Goal: Transaction & Acquisition: Download file/media

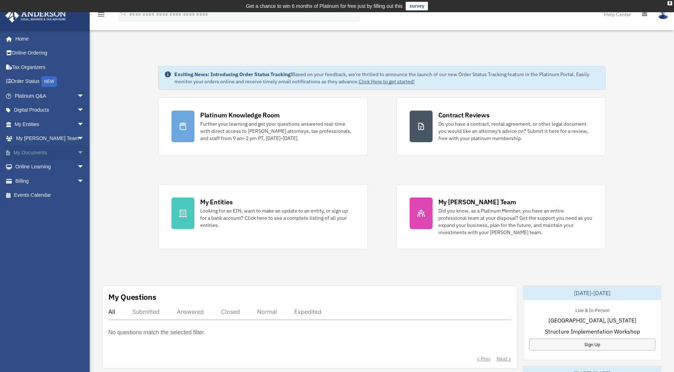
click at [64, 151] on link "My Documents arrow_drop_down" at bounding box center [50, 152] width 90 height 14
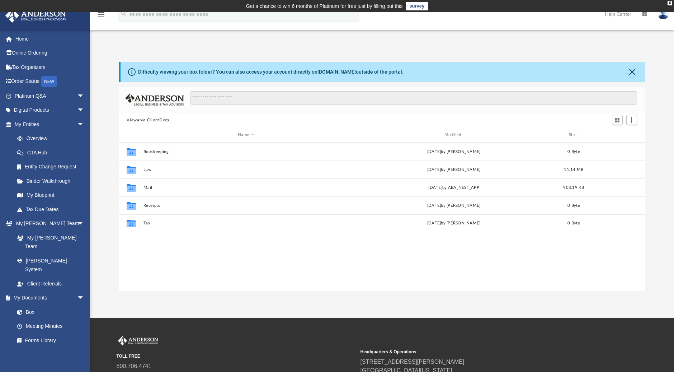
scroll to position [158, 521]
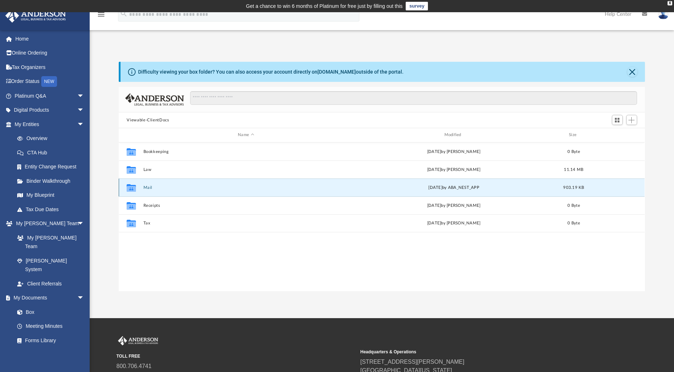
click at [146, 187] on button "Mail" at bounding box center [246, 187] width 205 height 5
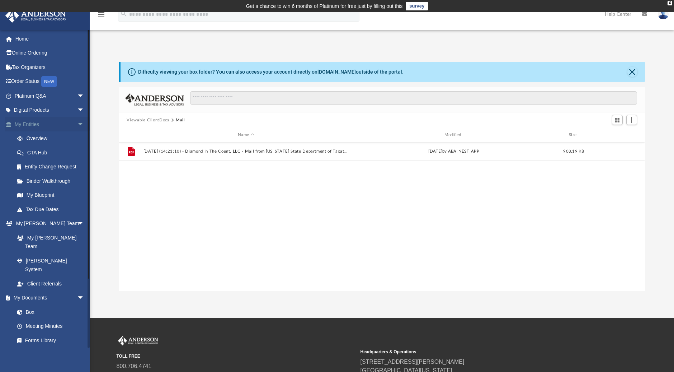
click at [77, 123] on span "arrow_drop_down" at bounding box center [84, 124] width 14 height 15
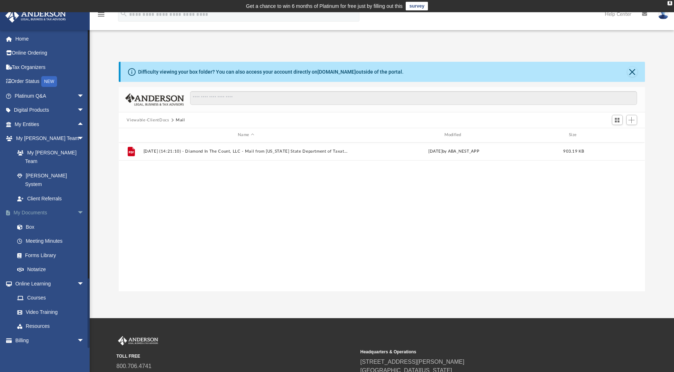
click at [41, 206] on link "My Documents arrow_drop_down" at bounding box center [50, 213] width 90 height 14
click at [33, 220] on link "Box" at bounding box center [52, 227] width 85 height 14
click at [149, 119] on button "Viewable-ClientDocs" at bounding box center [148, 120] width 42 height 6
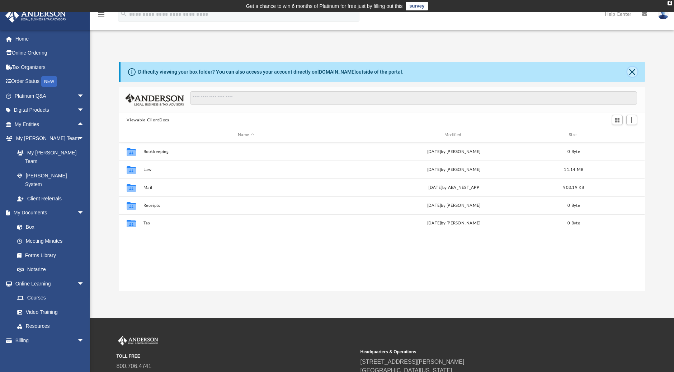
click at [637, 70] on button "Close" at bounding box center [633, 72] width 10 height 10
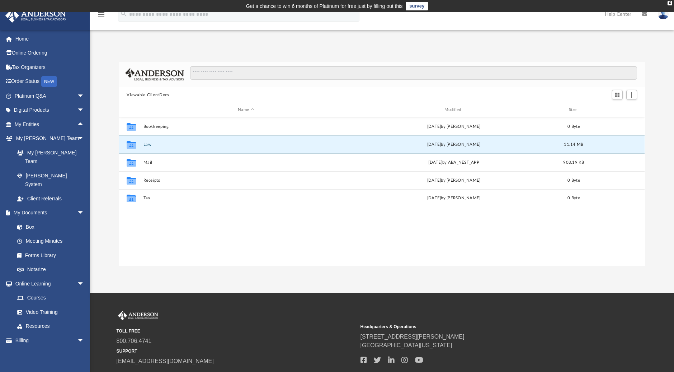
click at [147, 145] on button "Law" at bounding box center [246, 144] width 205 height 5
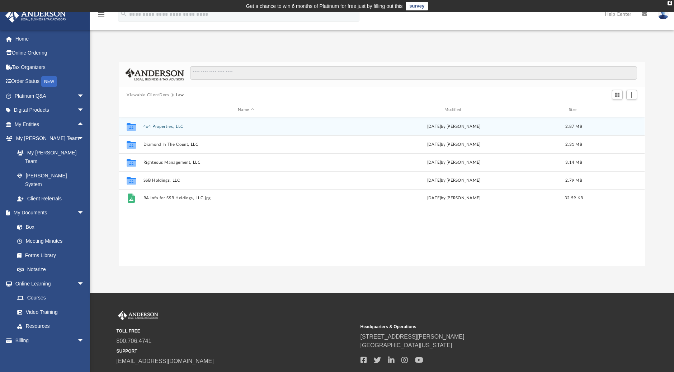
click at [167, 125] on button "4x4 Properties, LLC" at bounding box center [246, 126] width 205 height 5
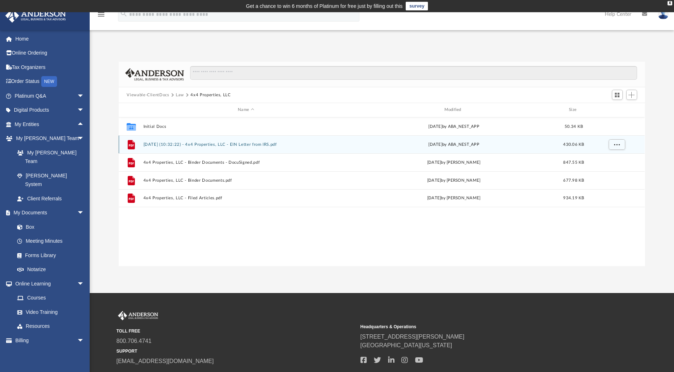
click at [247, 144] on button "[DATE] (10:32:22) - 4x4 Properties, LLC - EIN Letter from IRS.pdf" at bounding box center [246, 144] width 205 height 5
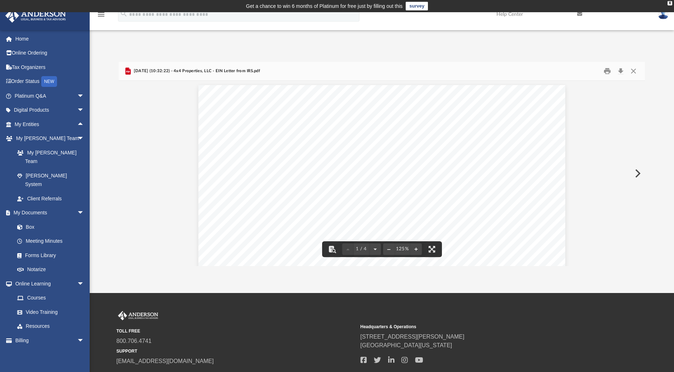
scroll to position [0, 0]
click at [620, 70] on button "Download" at bounding box center [621, 71] width 13 height 11
click at [636, 69] on button "Close" at bounding box center [633, 71] width 13 height 11
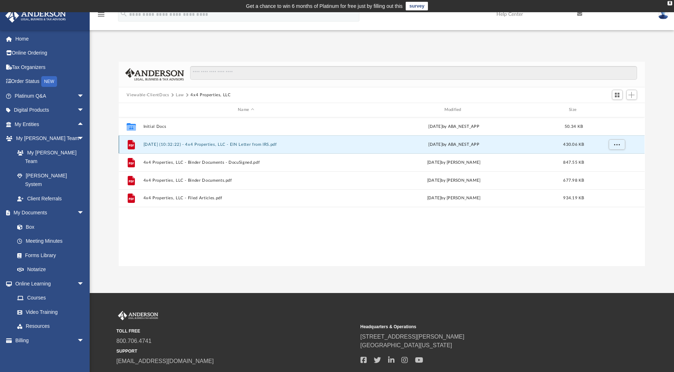
click at [234, 142] on button "[DATE] (10:32:22) - 4x4 Properties, LLC - EIN Letter from IRS.pdf" at bounding box center [246, 144] width 205 height 5
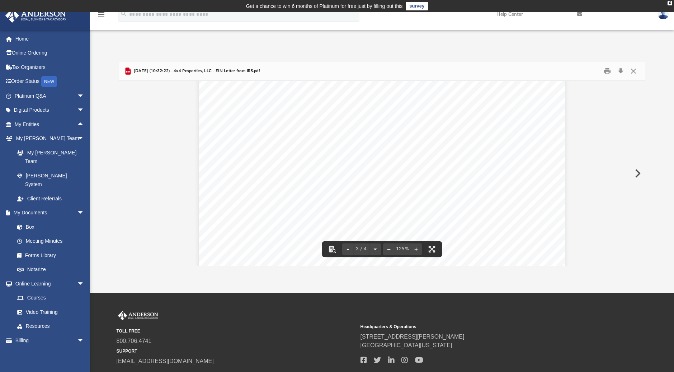
scroll to position [1184, 0]
